Goal: Navigation & Orientation: Find specific page/section

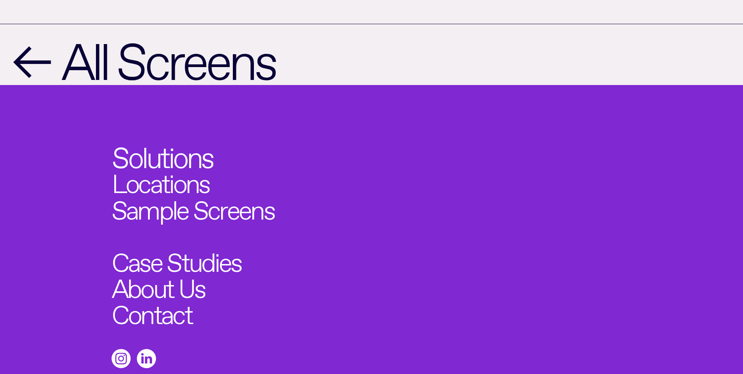
scroll to position [1164, 0]
click at [178, 165] on link "Locations" at bounding box center [166, 179] width 108 height 29
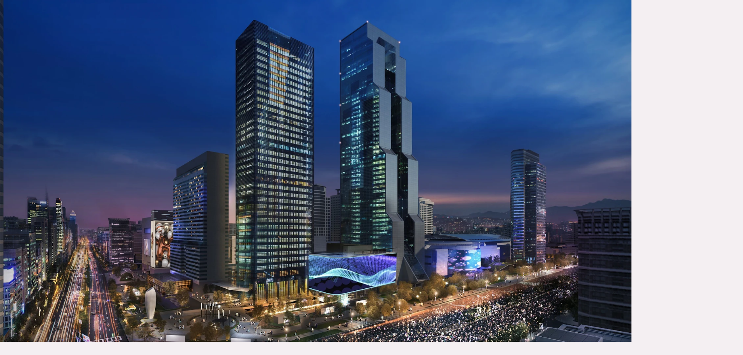
scroll to position [273, 0]
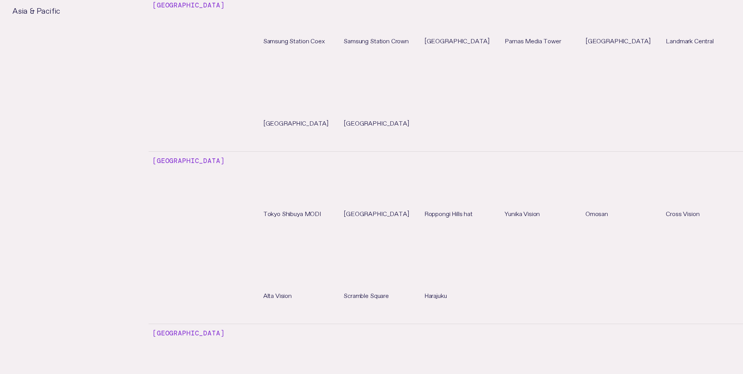
scroll to position [2575, 0]
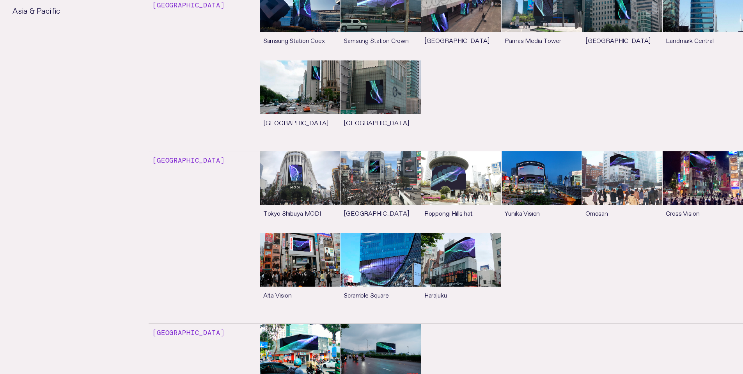
click at [598, 151] on link "See more" at bounding box center [622, 192] width 80 height 82
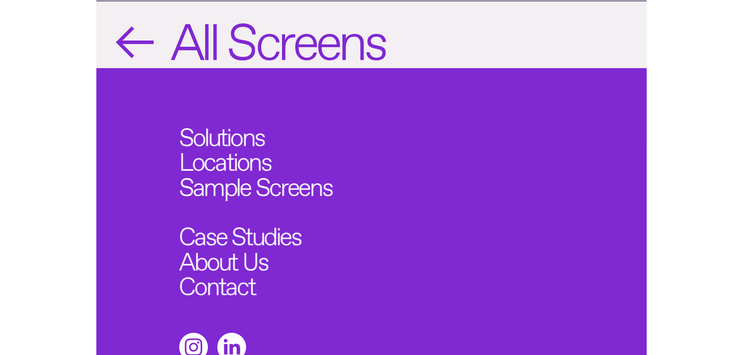
scroll to position [1011, 0]
